Goal: Connect with others: Connect with others

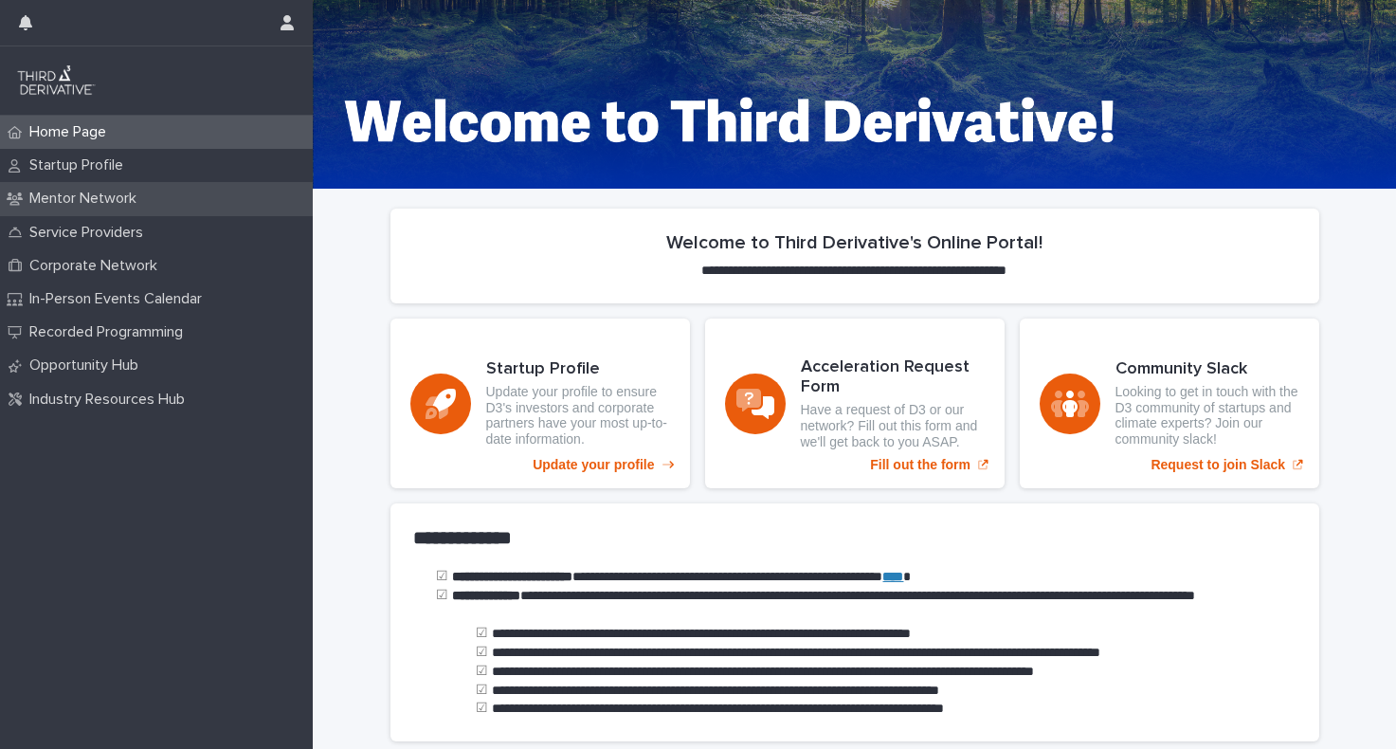
click at [176, 194] on div "Mentor Network" at bounding box center [156, 198] width 313 height 33
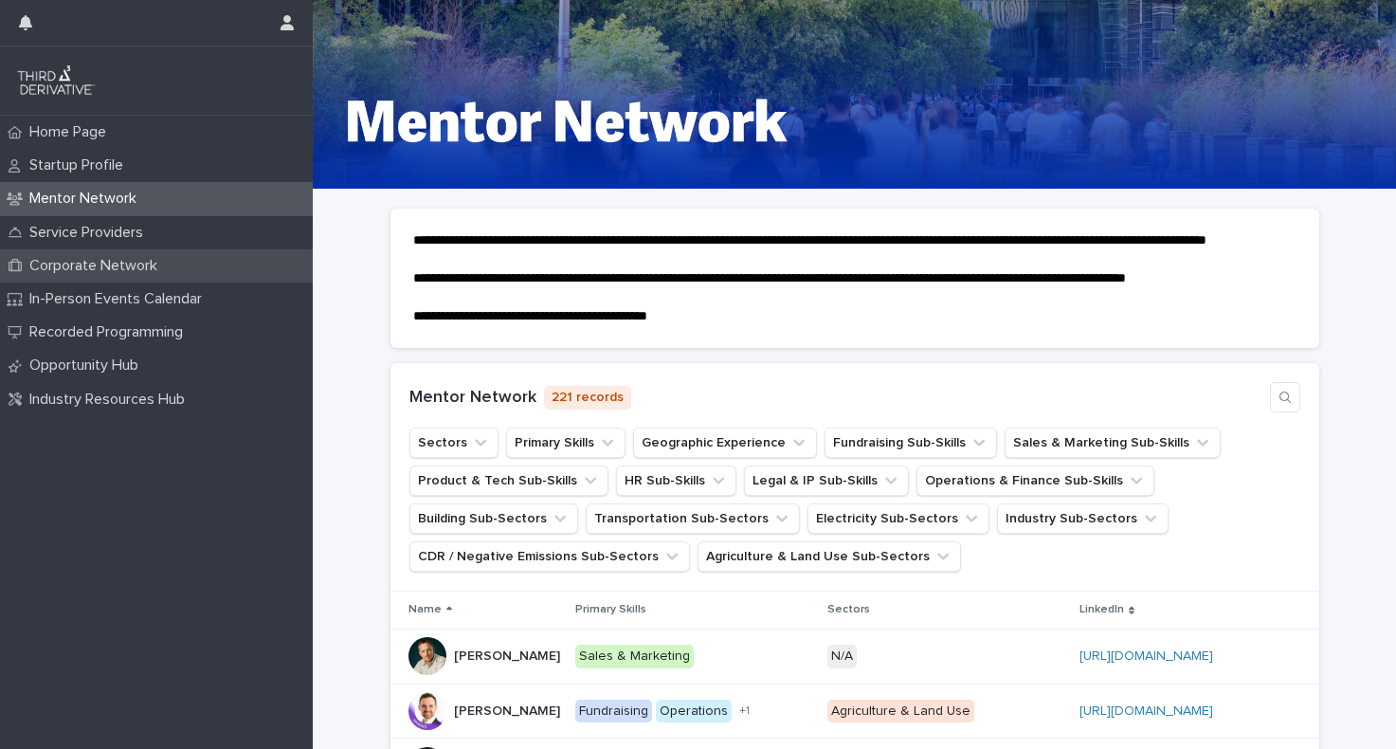
click at [213, 269] on div "Corporate Network" at bounding box center [156, 265] width 313 height 33
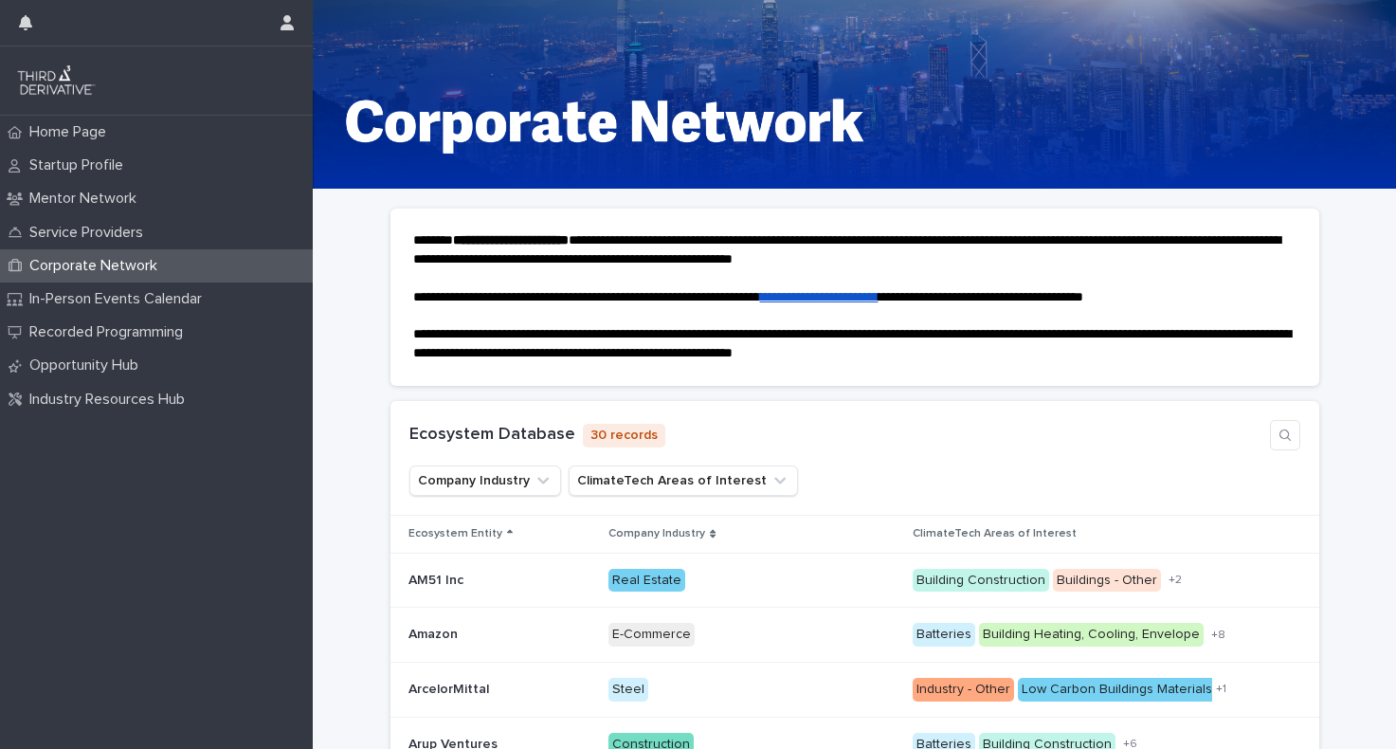
click at [1368, 526] on div "**********" at bounding box center [854, 703] width 1083 height 1027
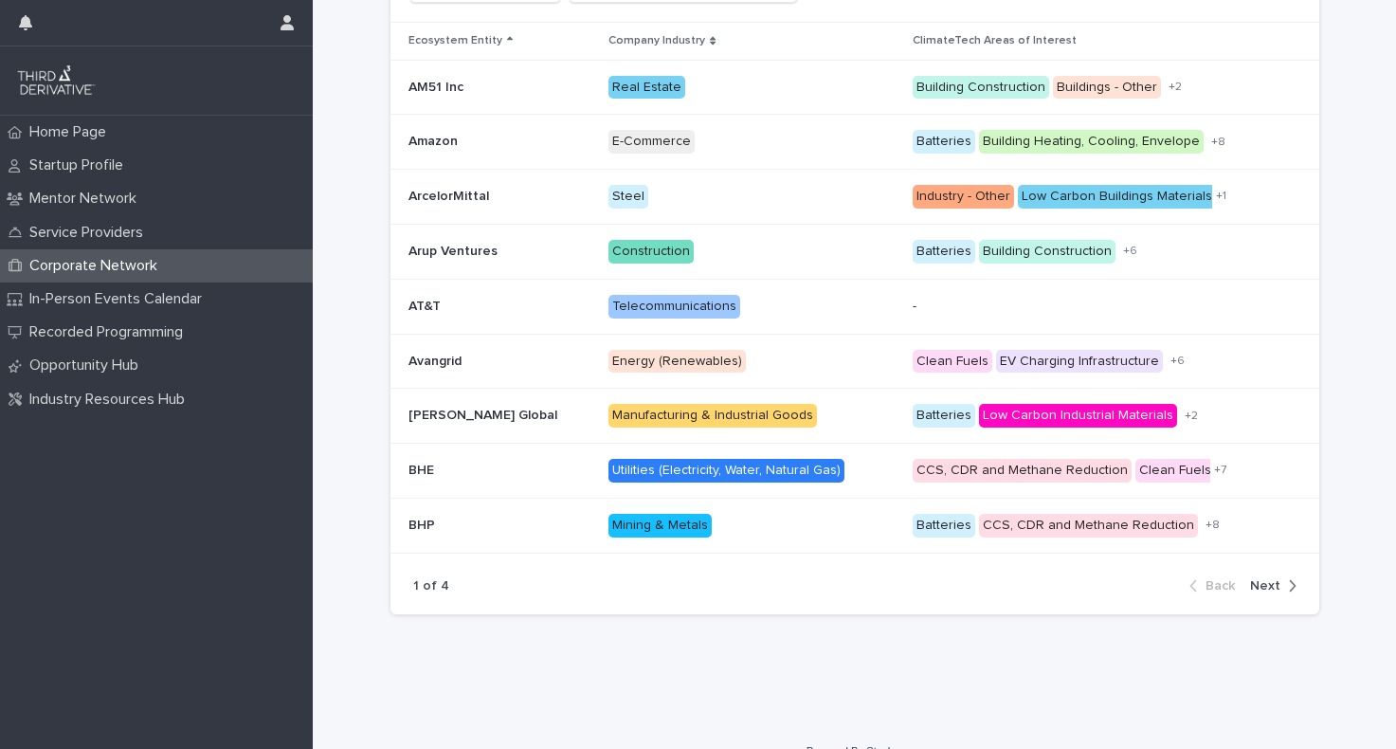
scroll to position [475, 0]
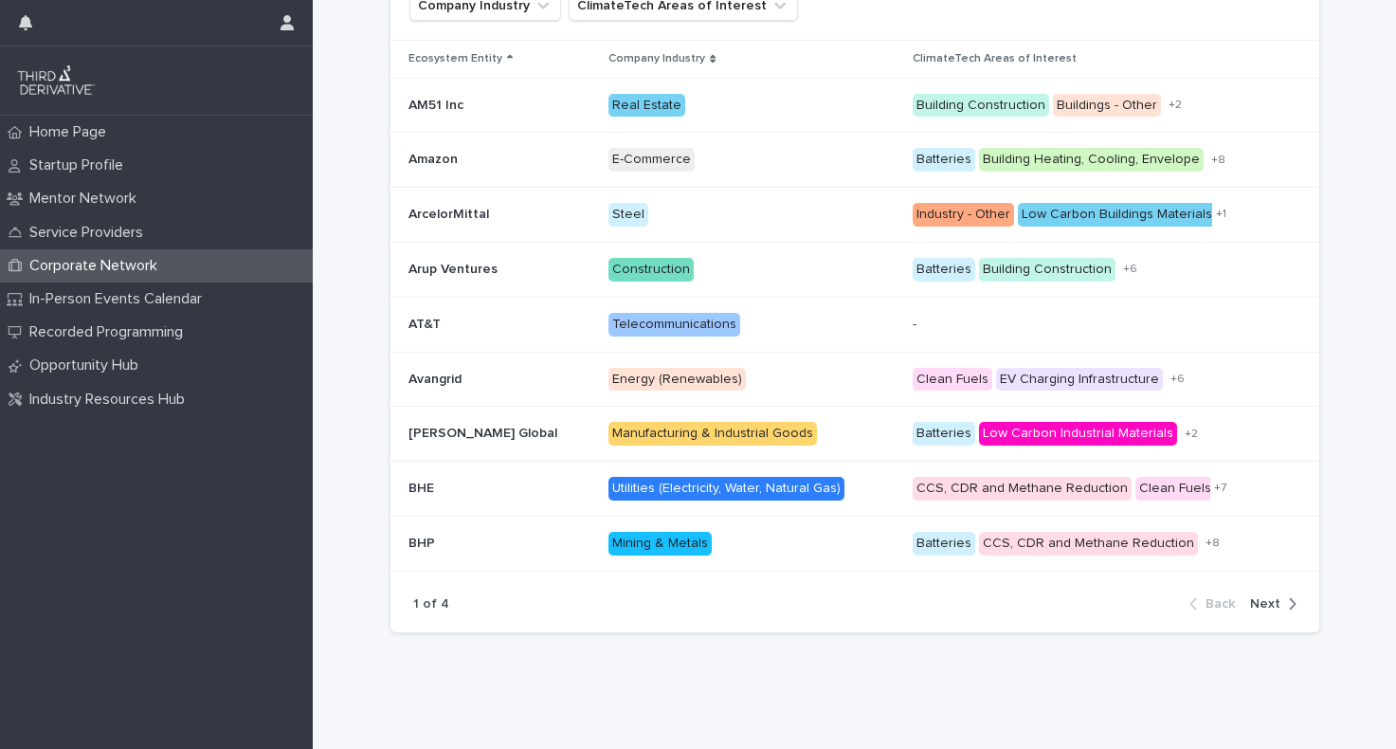
click at [1280, 599] on div "button" at bounding box center [1288, 603] width 16 height 17
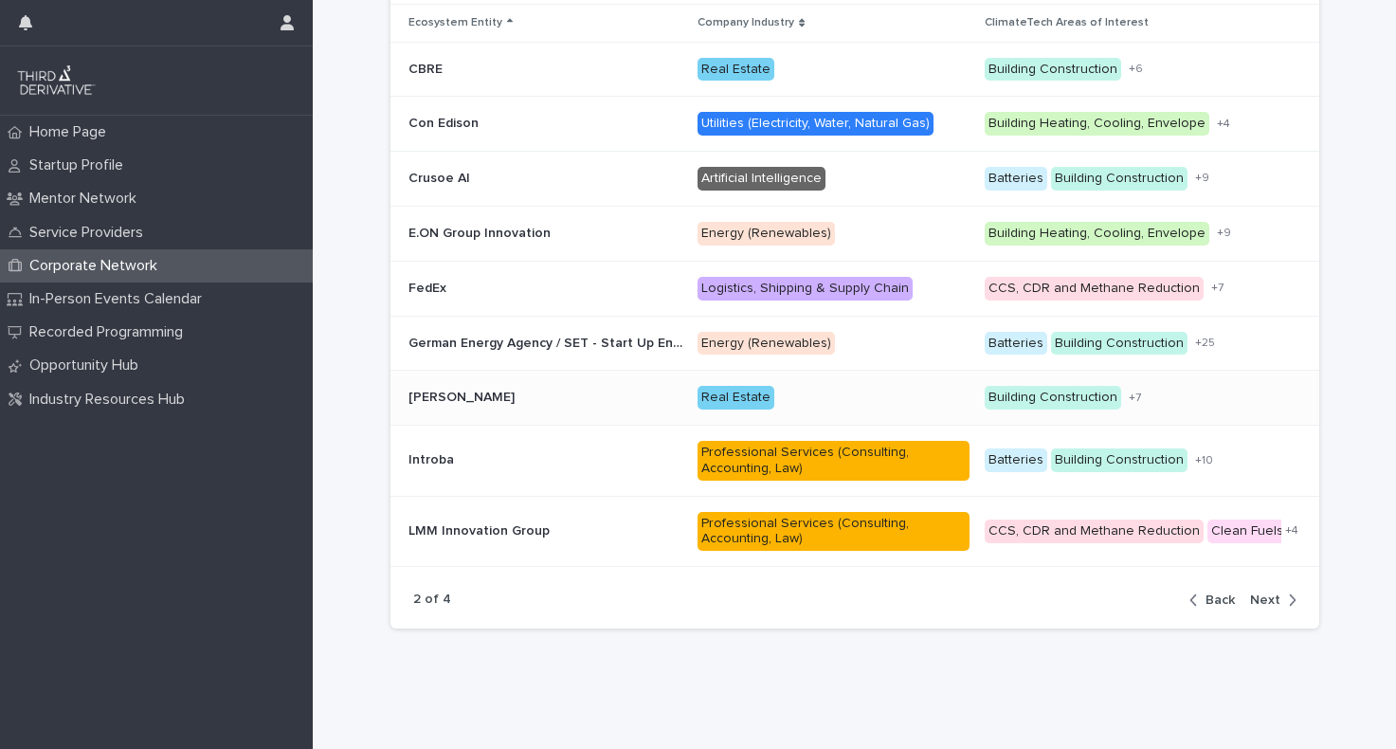
scroll to position [516, 0]
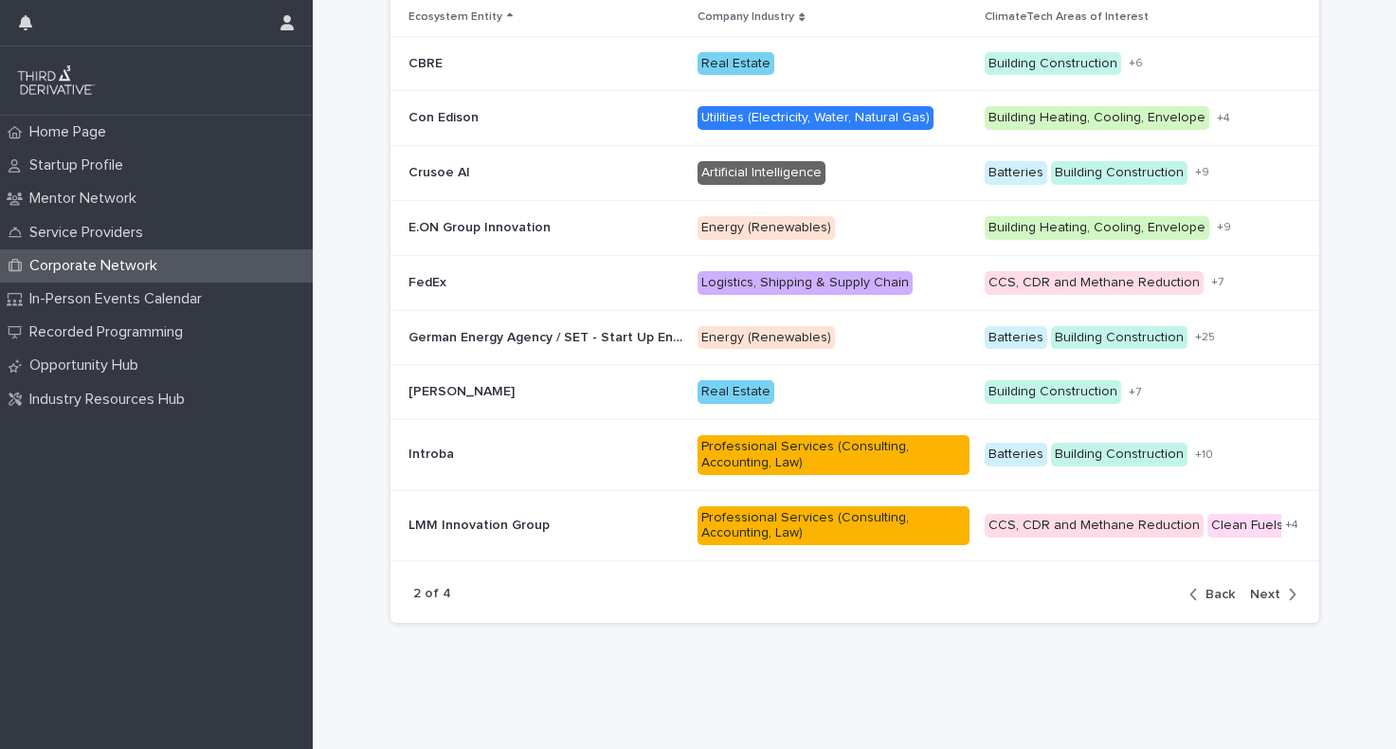
click at [1277, 587] on span "Next" at bounding box center [1265, 593] width 30 height 13
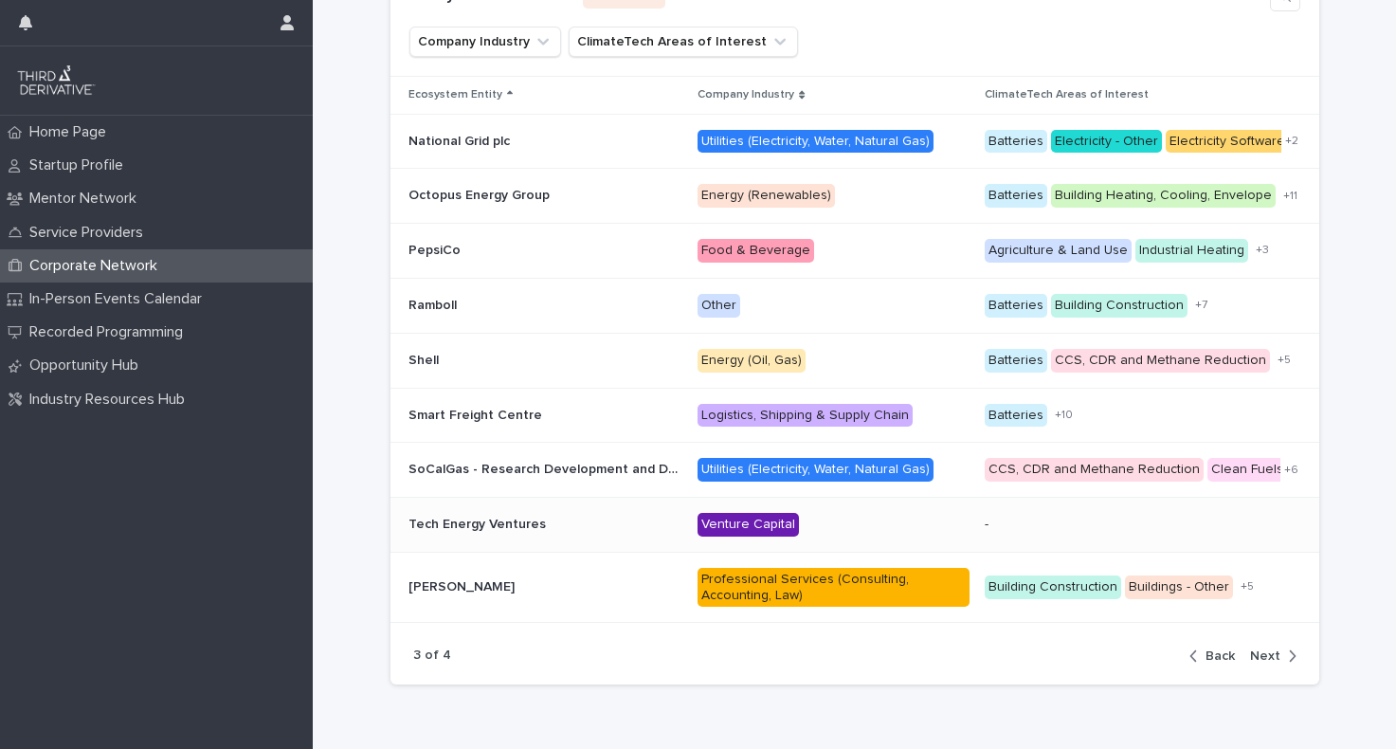
scroll to position [437, 0]
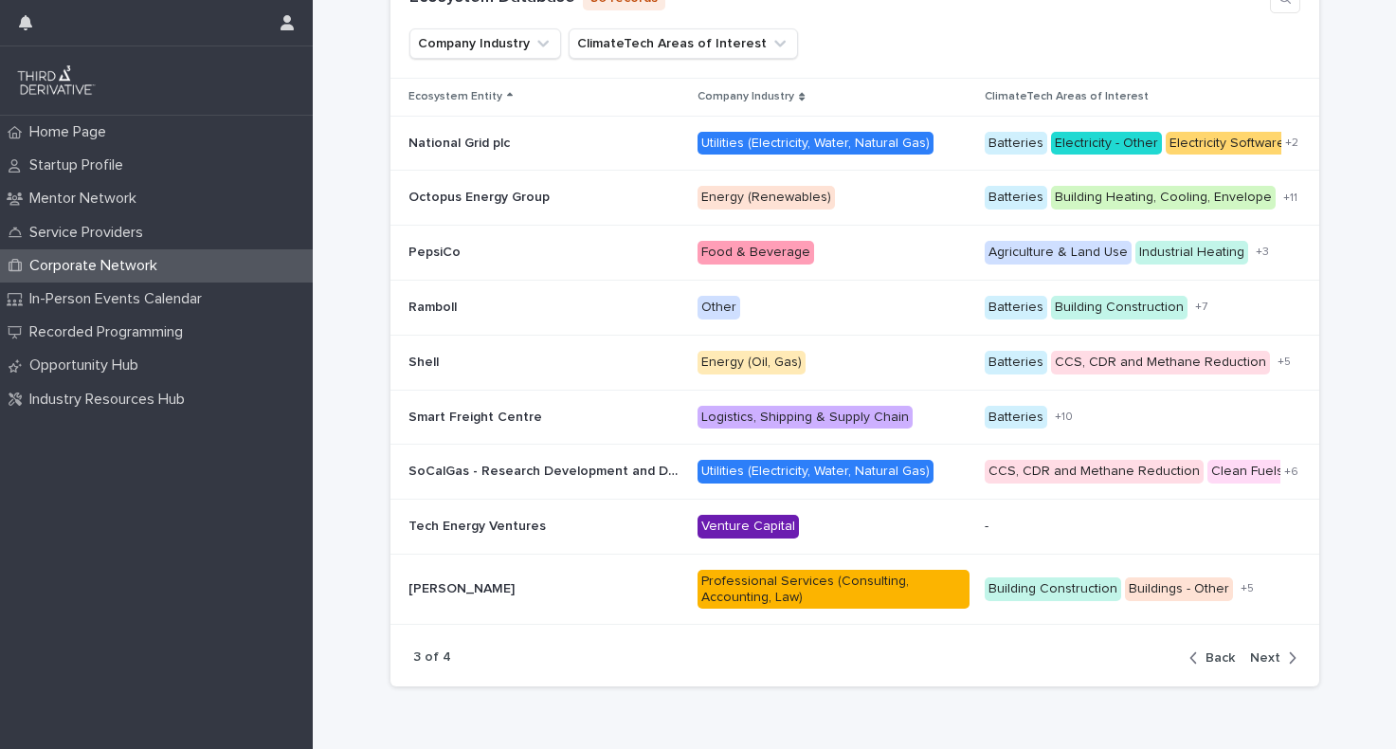
click at [1275, 659] on span "Next" at bounding box center [1265, 657] width 30 height 13
